Goal: Task Accomplishment & Management: Complete application form

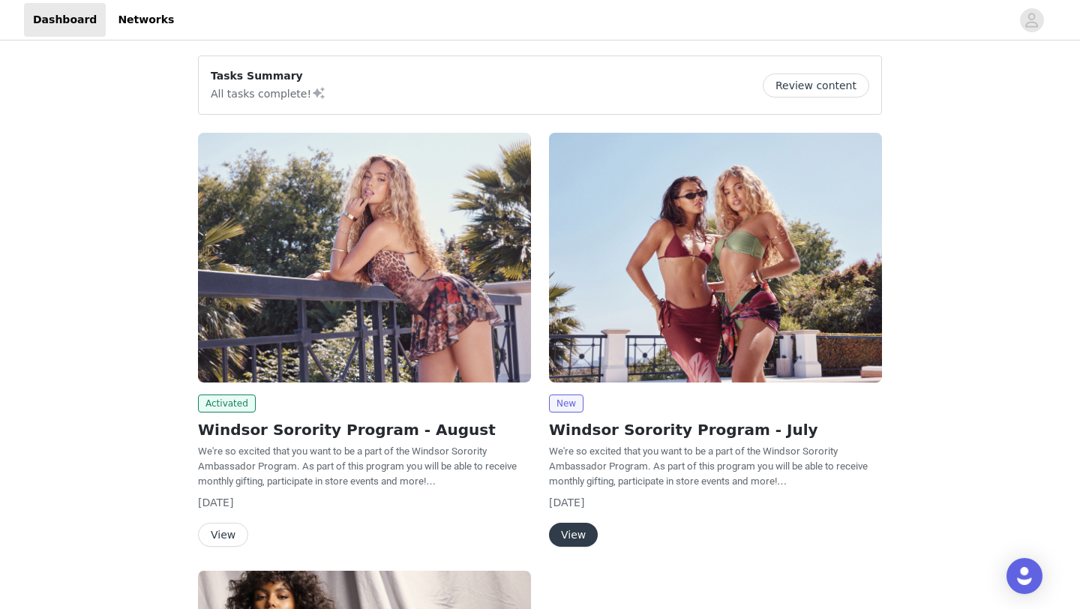
click at [296, 313] on img at bounding box center [364, 258] width 333 height 250
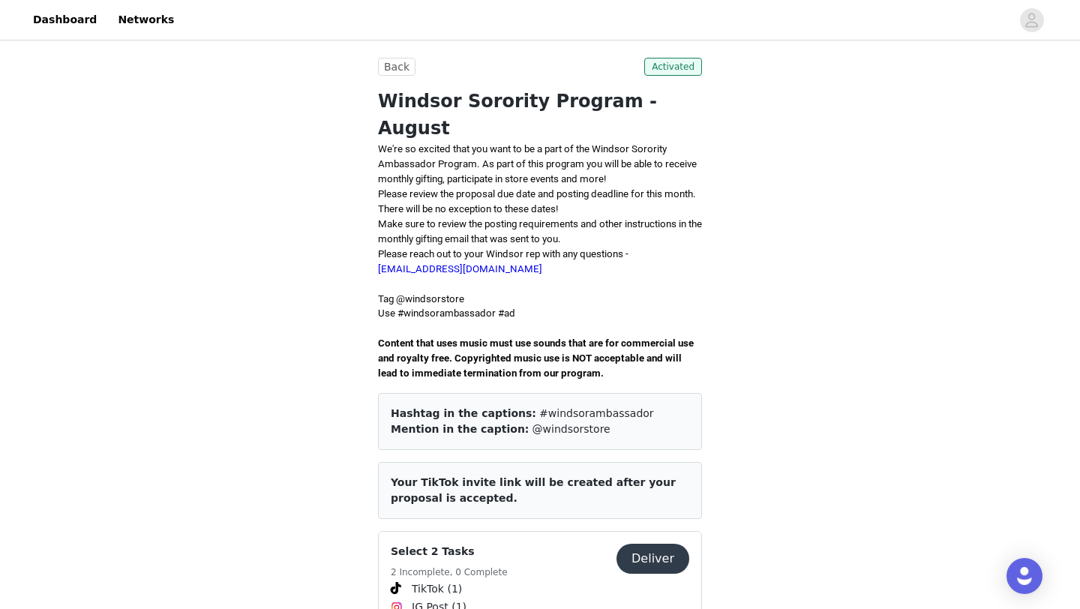
scroll to position [598, 0]
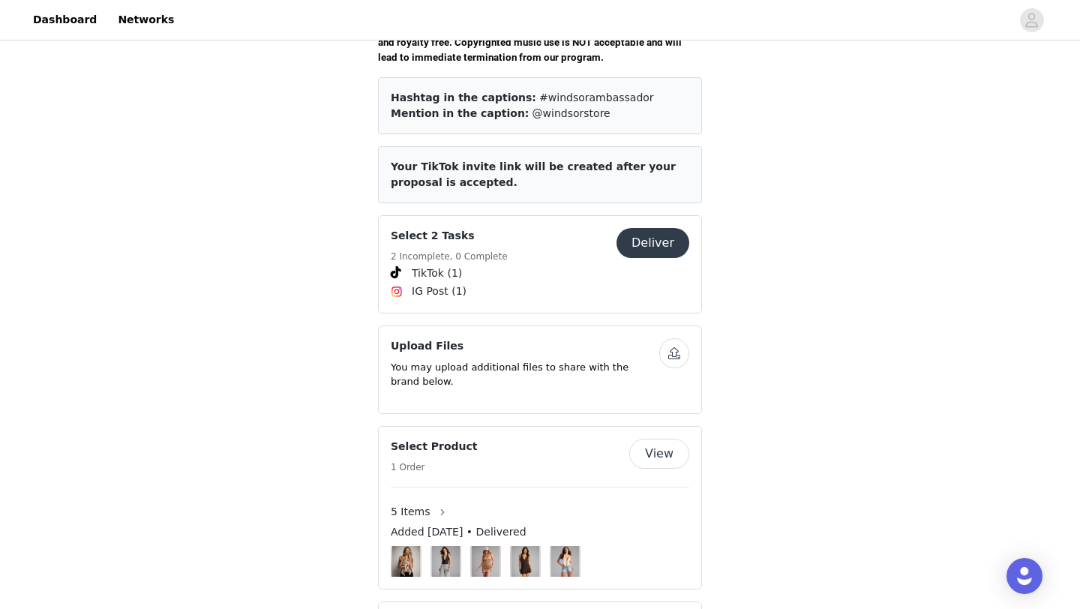
click at [461, 250] on h5 "2 Incomplete, 0 Complete" at bounding box center [449, 256] width 117 height 13
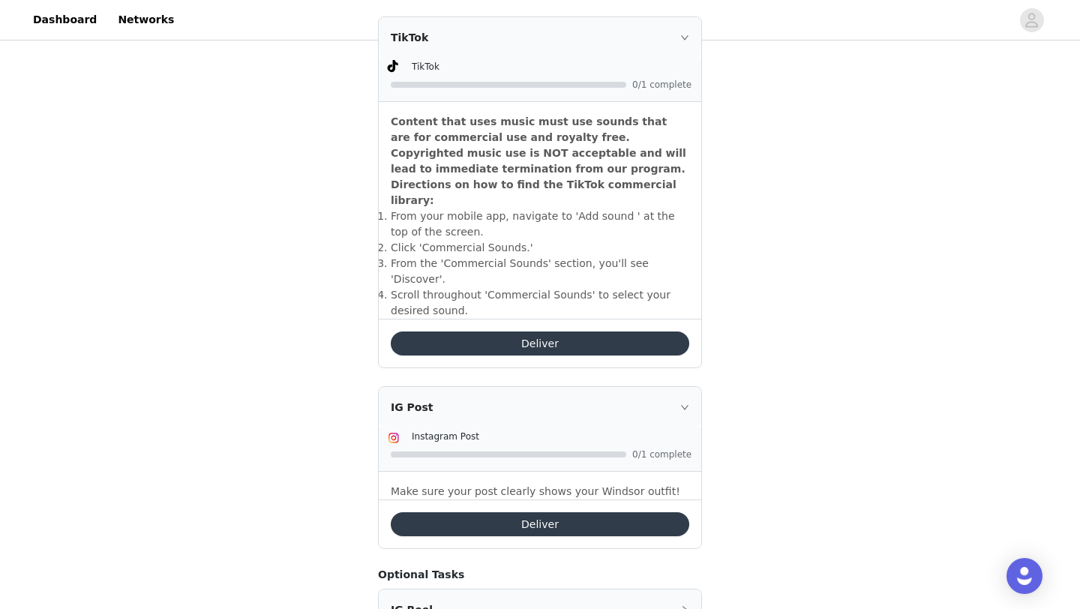
scroll to position [463, 0]
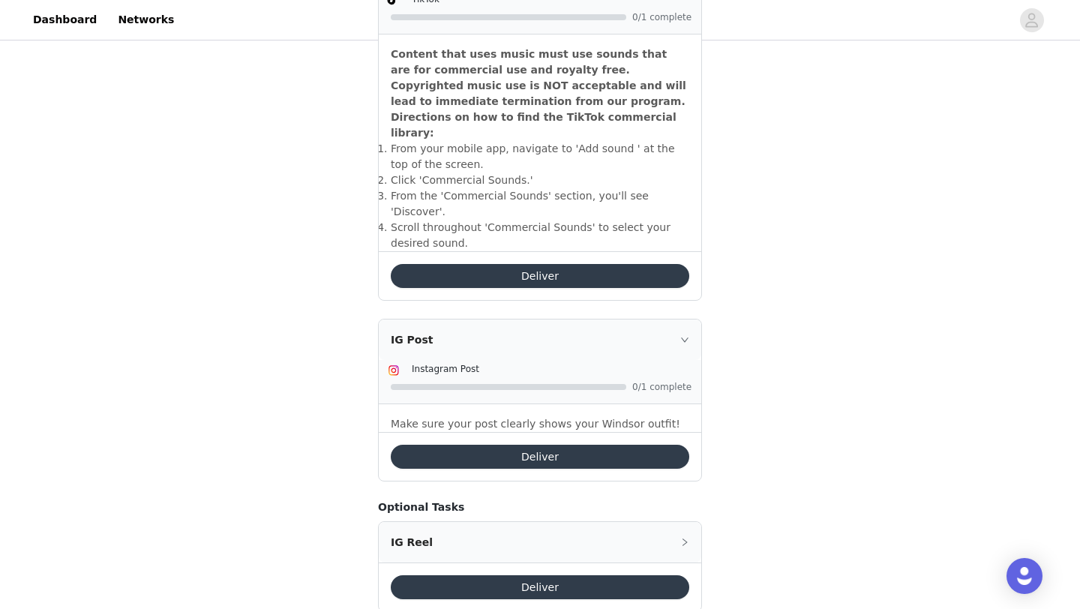
click at [688, 335] on icon "icon: right" at bounding box center [684, 339] width 9 height 9
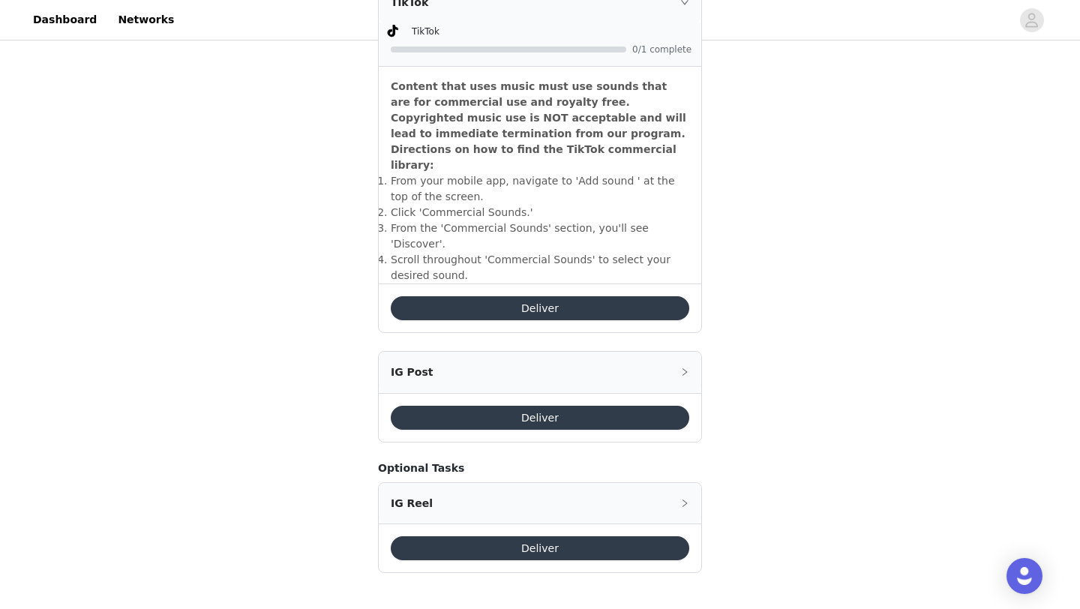
scroll to position [465, 0]
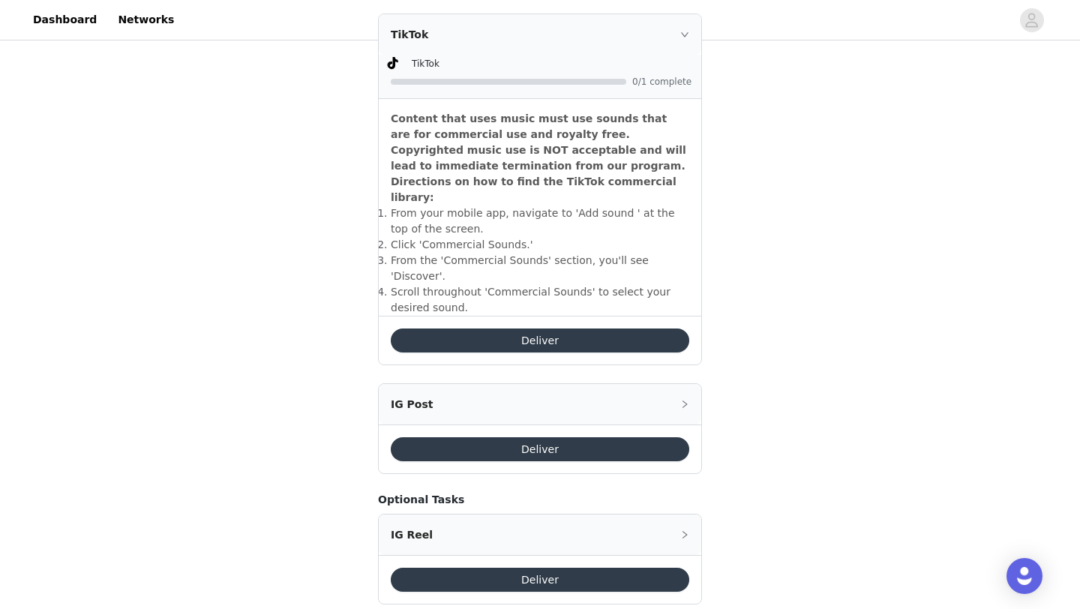
click at [406, 514] on div "IG Reel" at bounding box center [540, 534] width 322 height 40
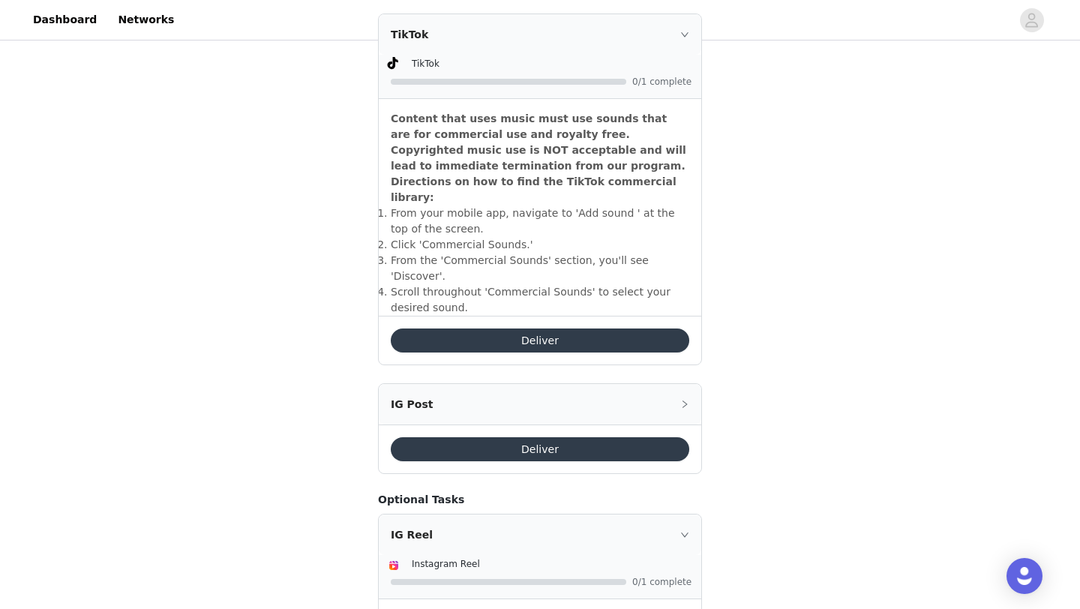
scroll to position [584, 0]
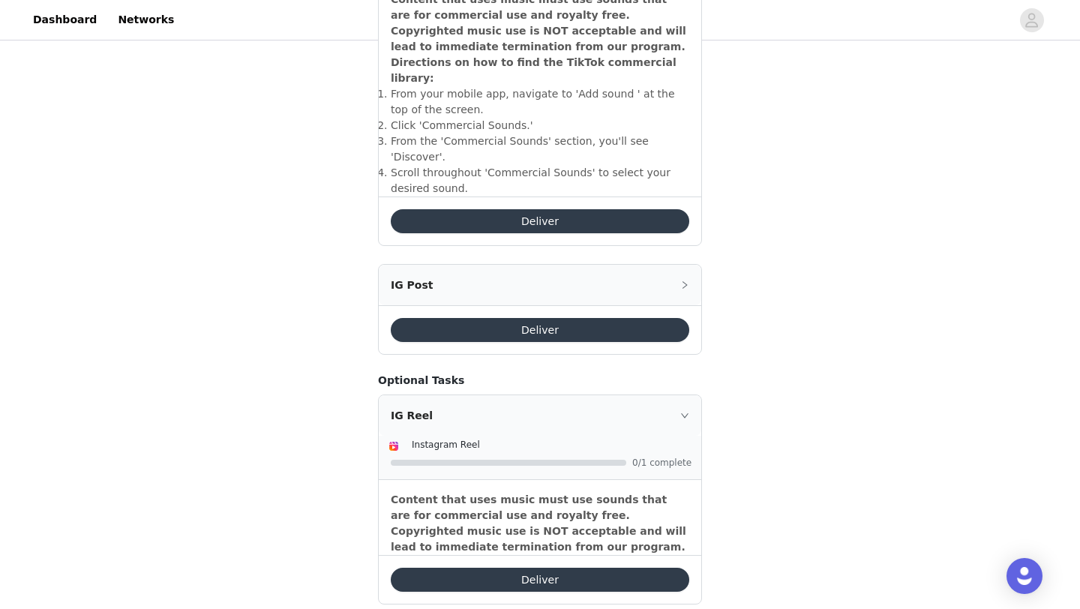
click at [680, 411] on icon "icon: right" at bounding box center [684, 415] width 9 height 9
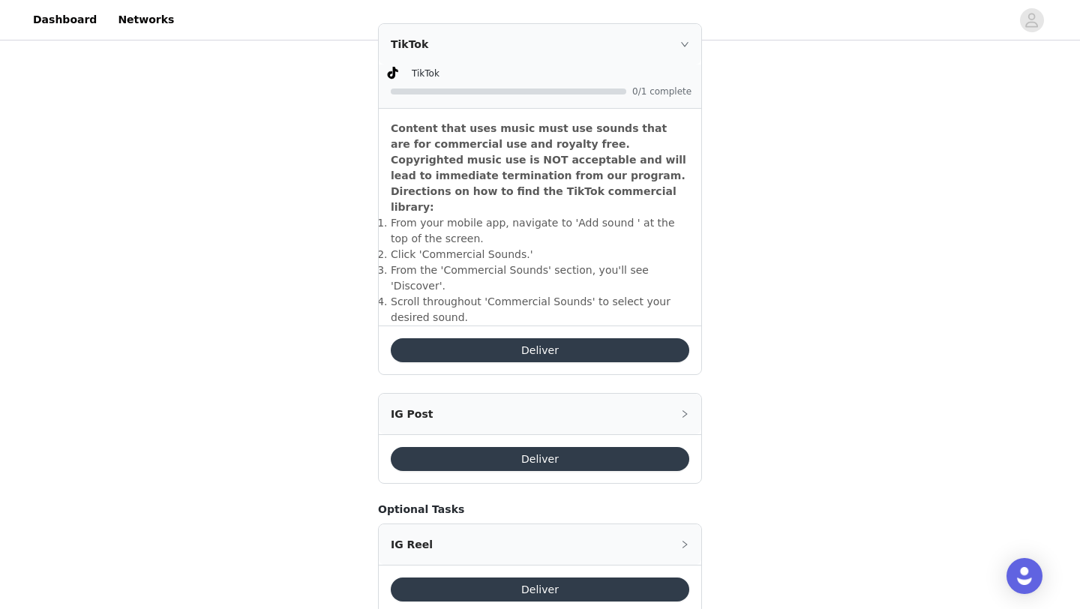
scroll to position [465, 0]
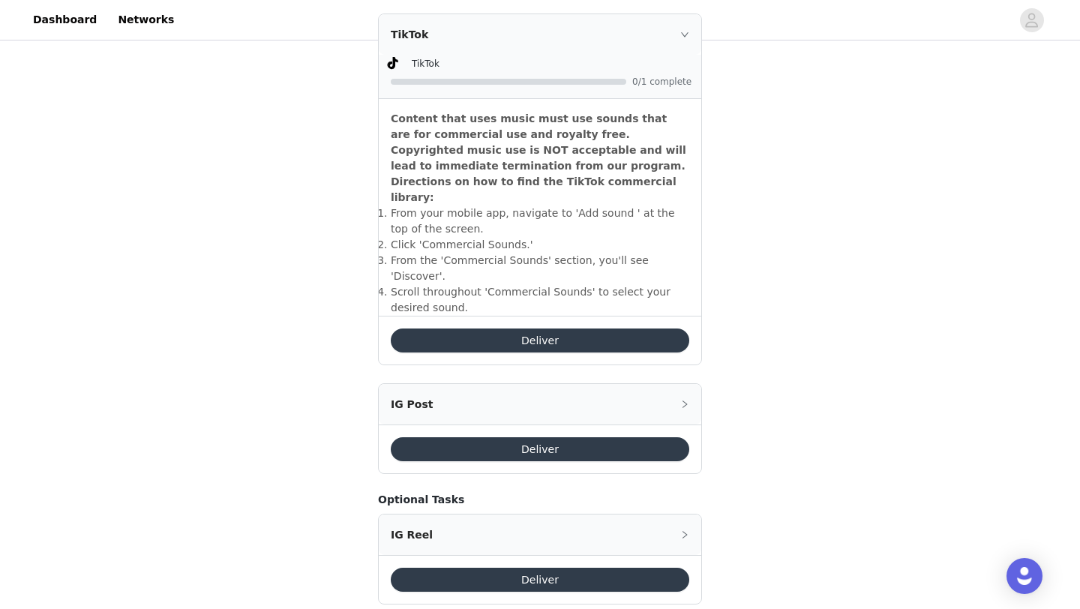
click at [466, 328] on button "Deliver" at bounding box center [540, 340] width 298 height 24
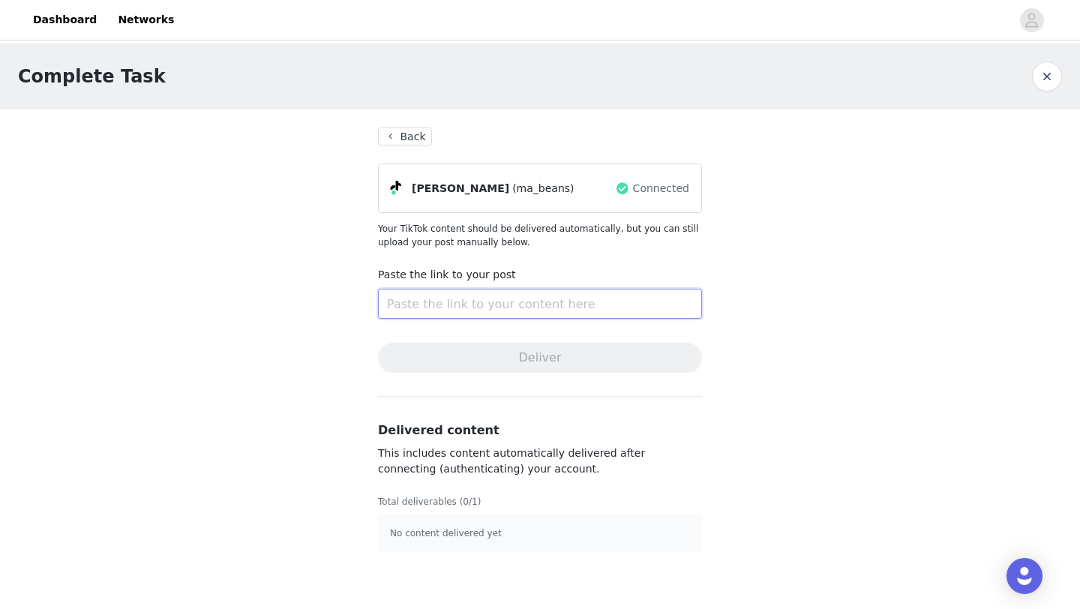
click at [421, 304] on input "text" at bounding box center [540, 304] width 324 height 30
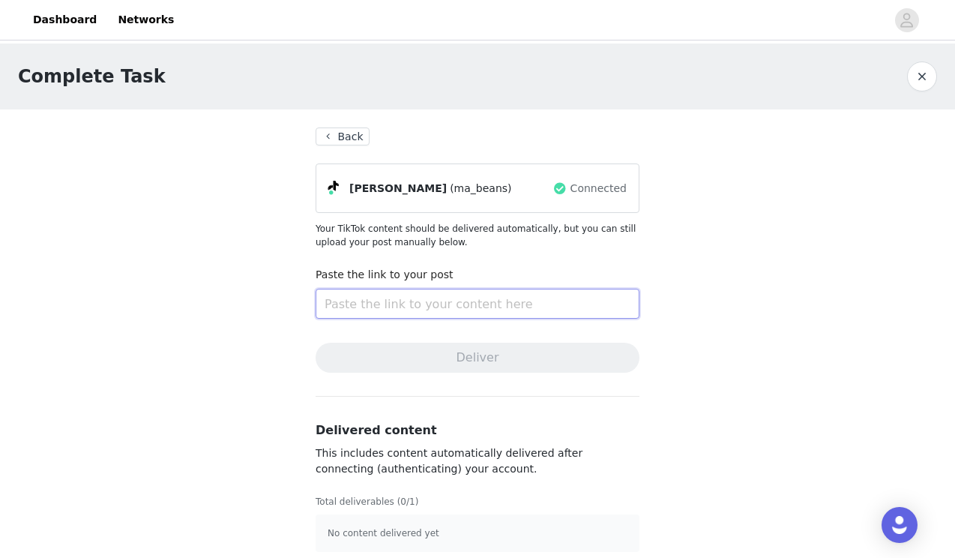
paste input "[URL][DOMAIN_NAME]"
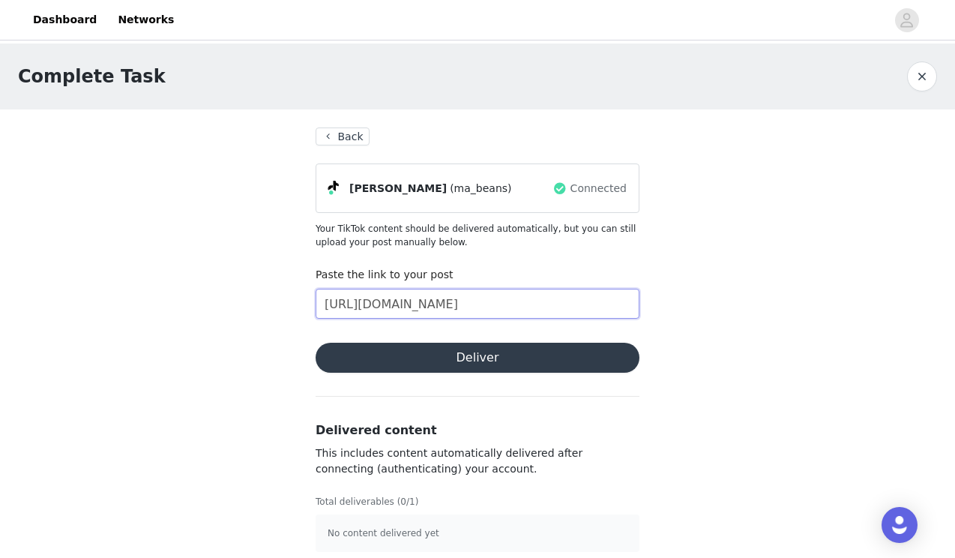
type input "[URL][DOMAIN_NAME]"
click at [466, 352] on button "Deliver" at bounding box center [478, 358] width 324 height 30
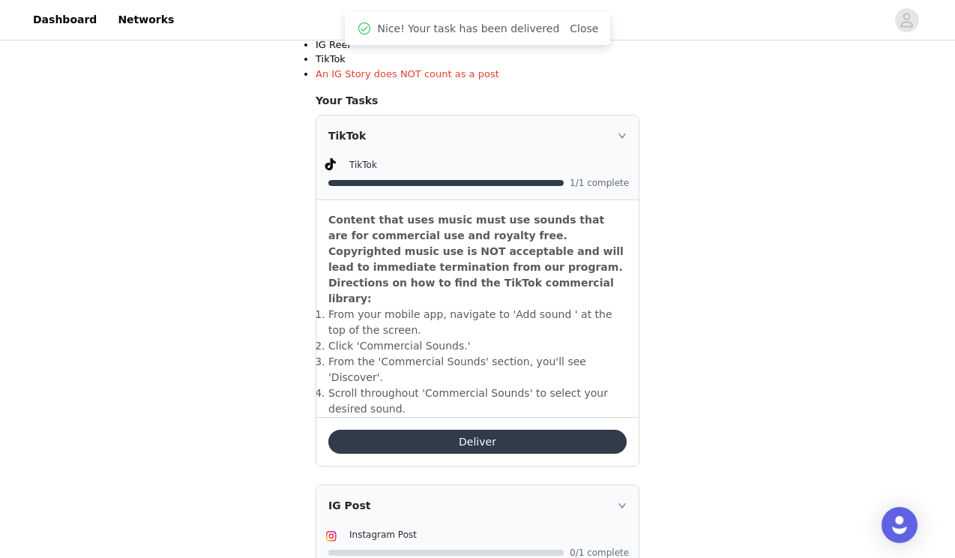
scroll to position [364, 0]
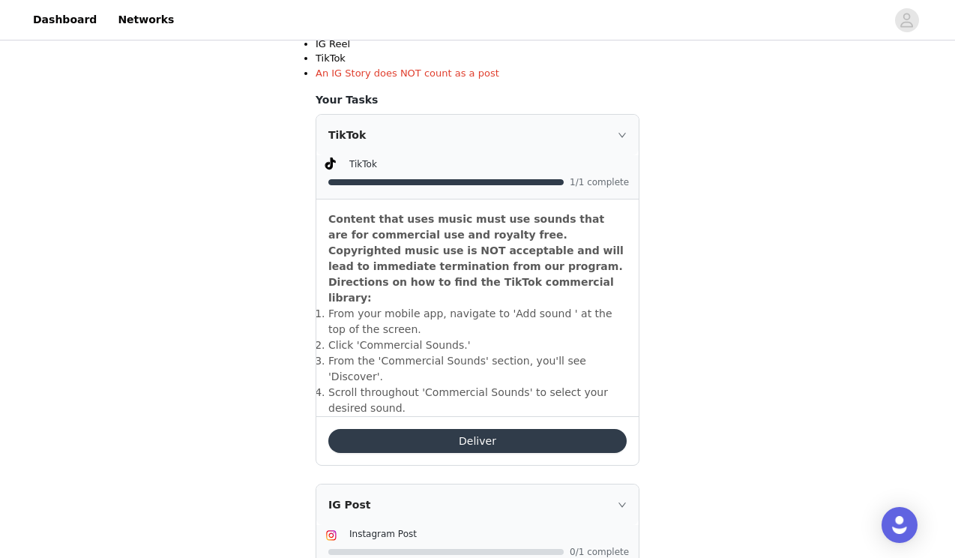
click at [460, 429] on button "Deliver" at bounding box center [477, 441] width 298 height 24
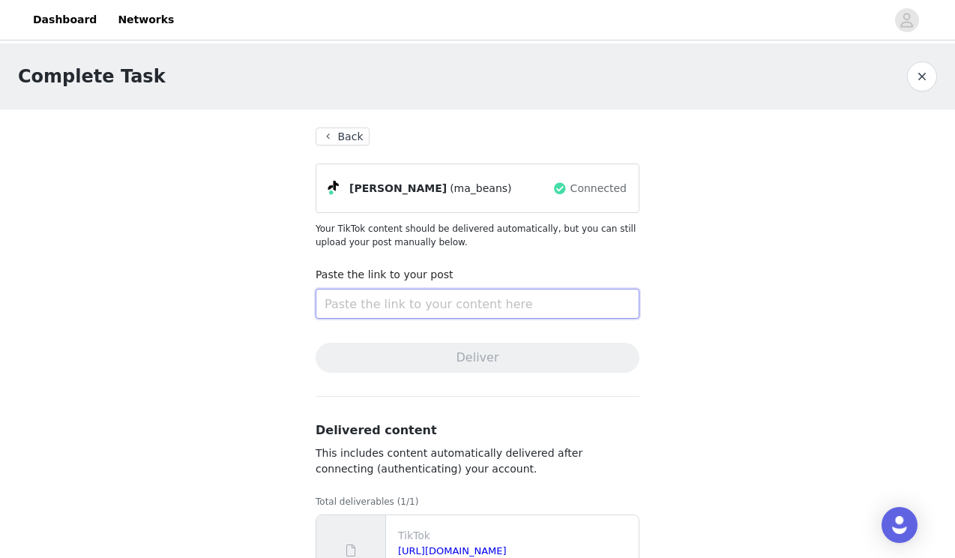
click at [440, 313] on input "text" at bounding box center [478, 304] width 324 height 30
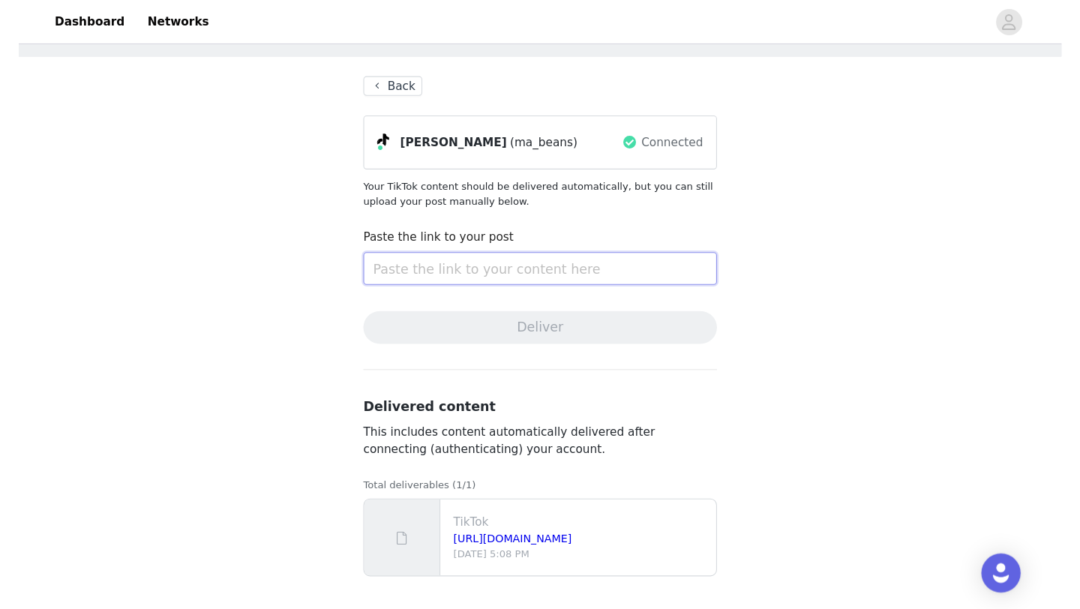
scroll to position [7, 0]
